Goal: Task Accomplishment & Management: Complete application form

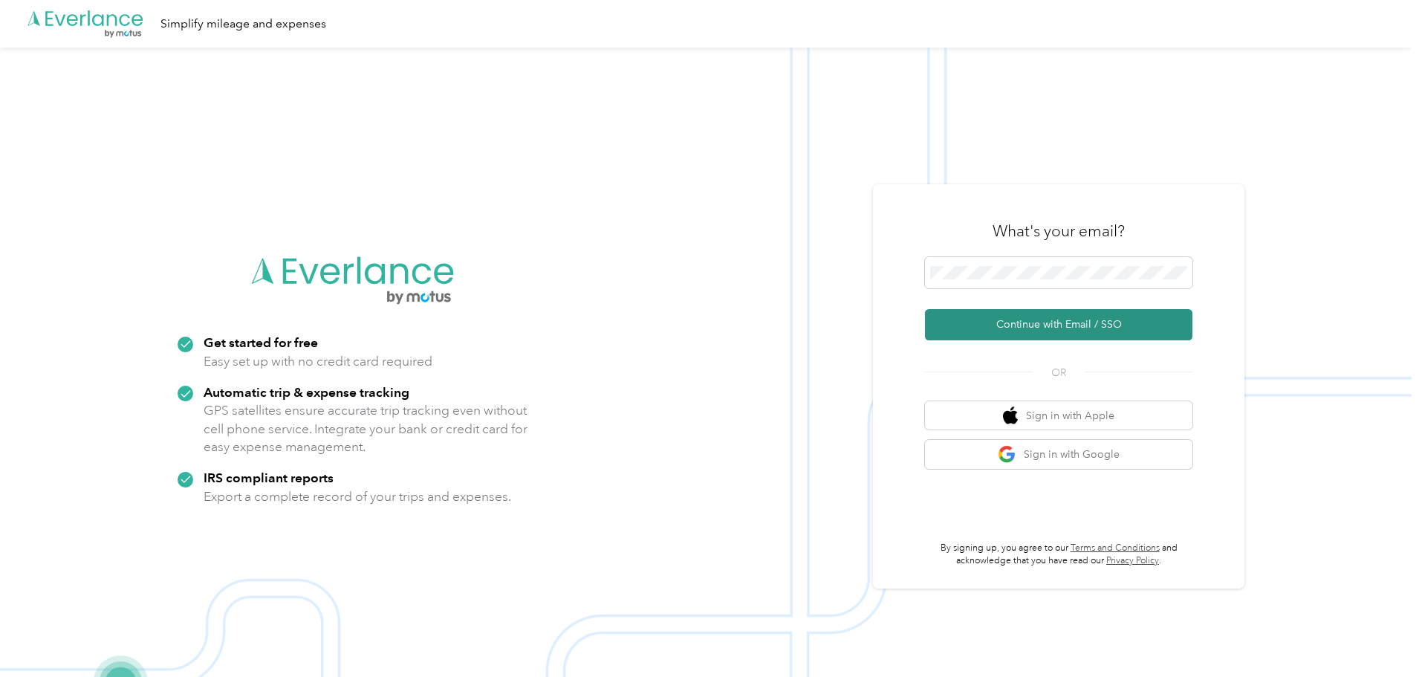
click at [1085, 319] on button "Continue with Email / SSO" at bounding box center [1058, 324] width 267 height 31
click at [1041, 317] on button "Continue with Email / SSO" at bounding box center [1058, 324] width 267 height 31
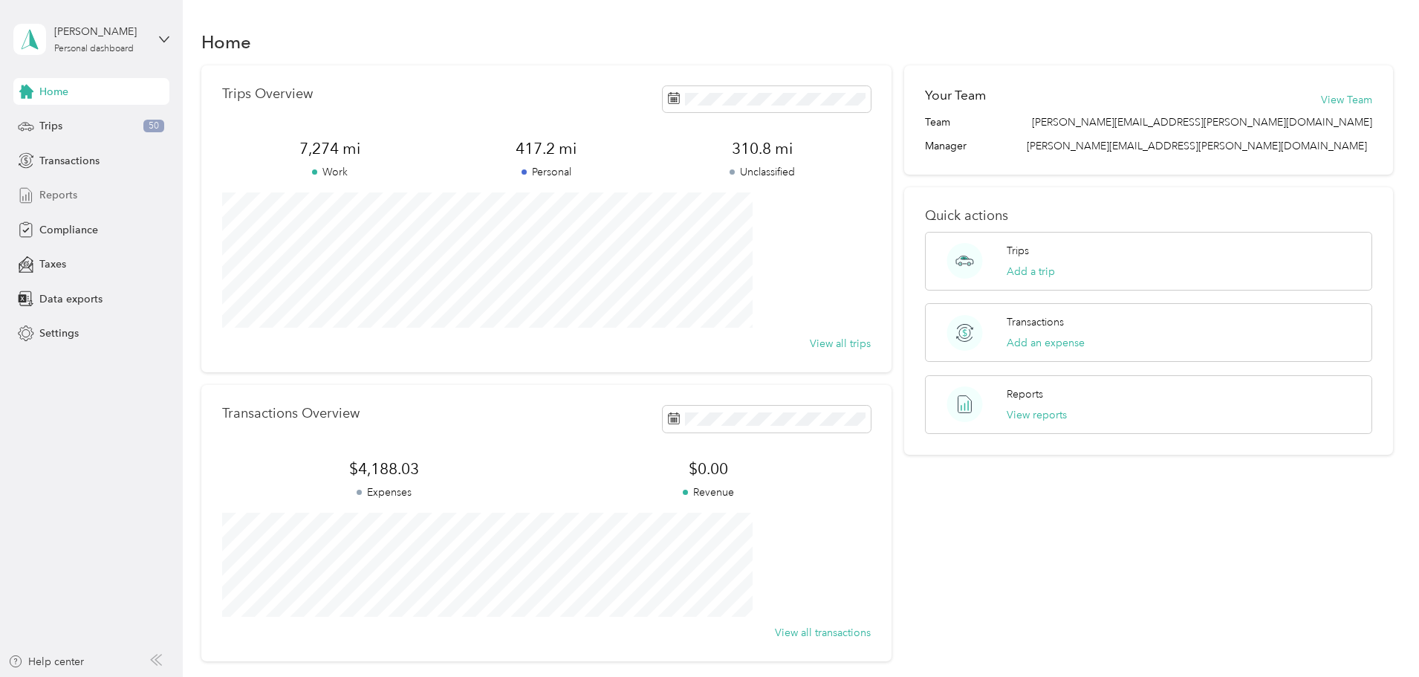
click at [57, 192] on span "Reports" at bounding box center [58, 195] width 38 height 16
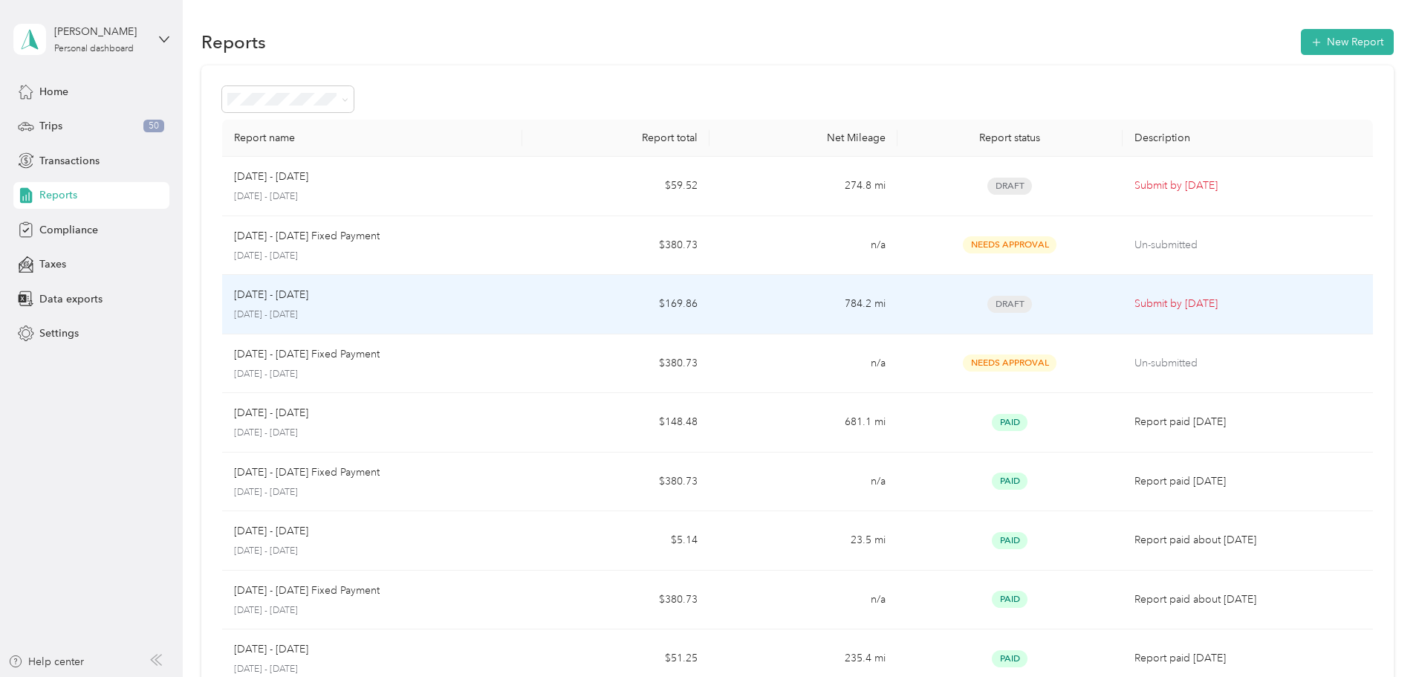
click at [450, 305] on div "Sep 1 - 30, 2025 September 1 - 30, 2025" at bounding box center [372, 304] width 276 height 35
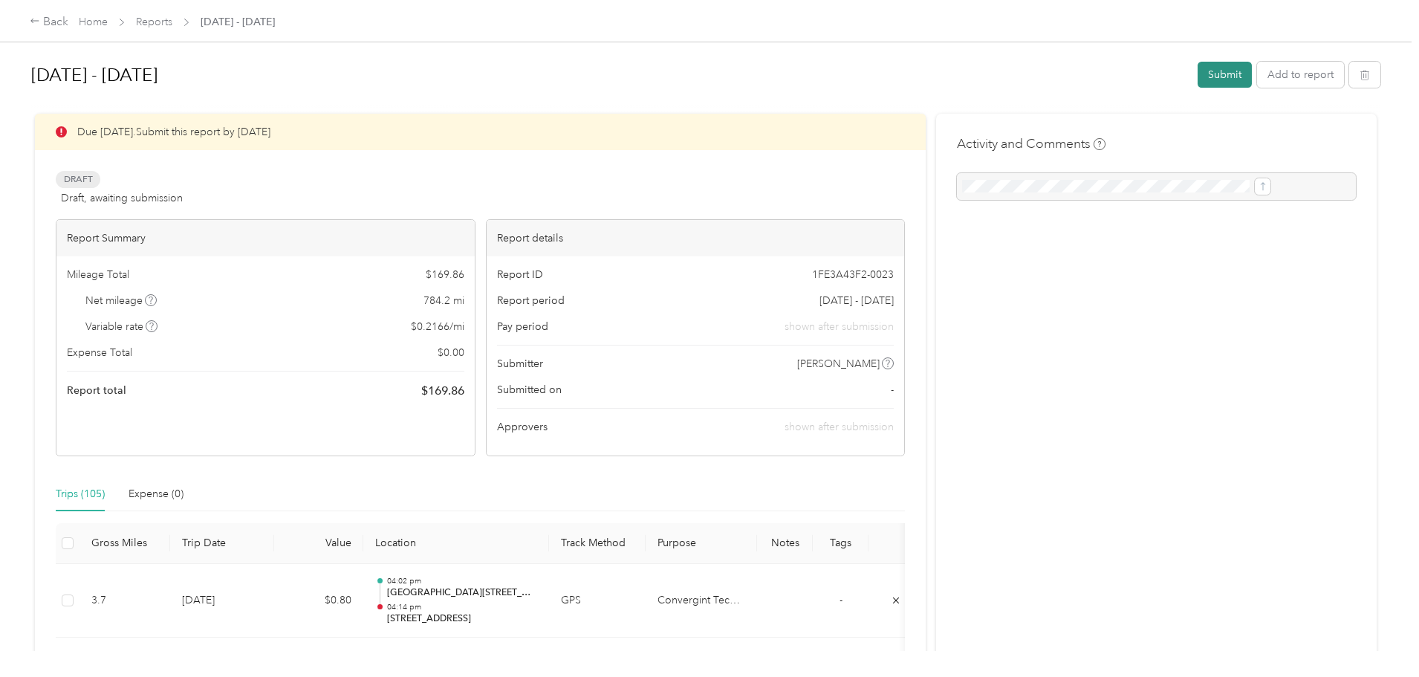
click at [1197, 69] on button "Submit" at bounding box center [1224, 75] width 54 height 26
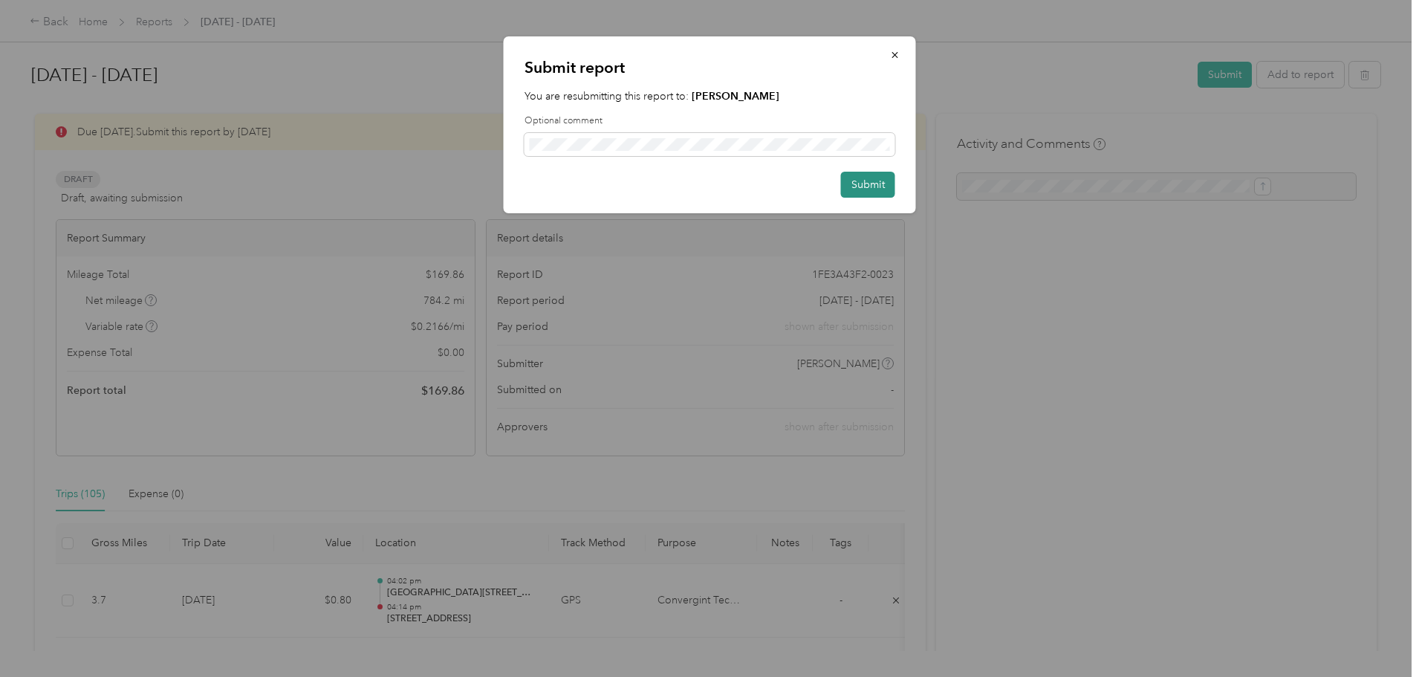
click at [868, 181] on button "Submit" at bounding box center [868, 185] width 54 height 26
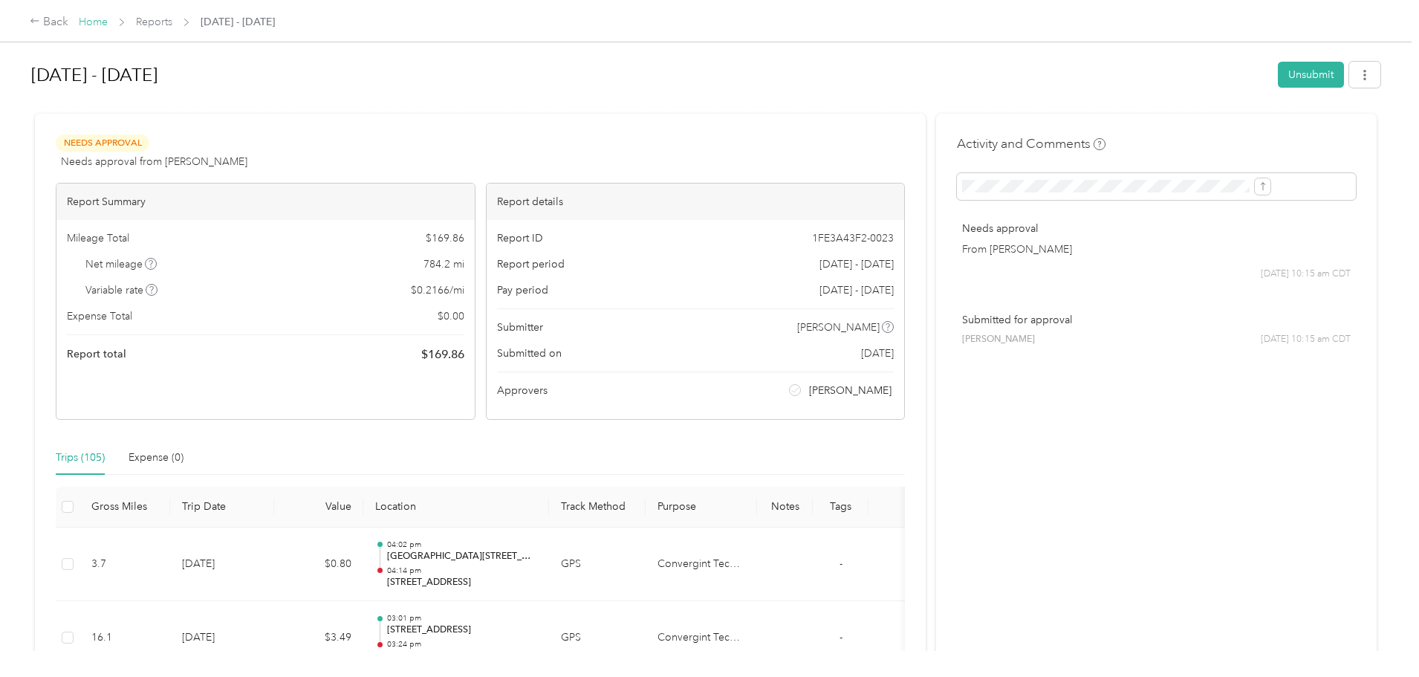
click at [108, 25] on link "Home" at bounding box center [93, 22] width 29 height 13
